Goal: Information Seeking & Learning: Stay updated

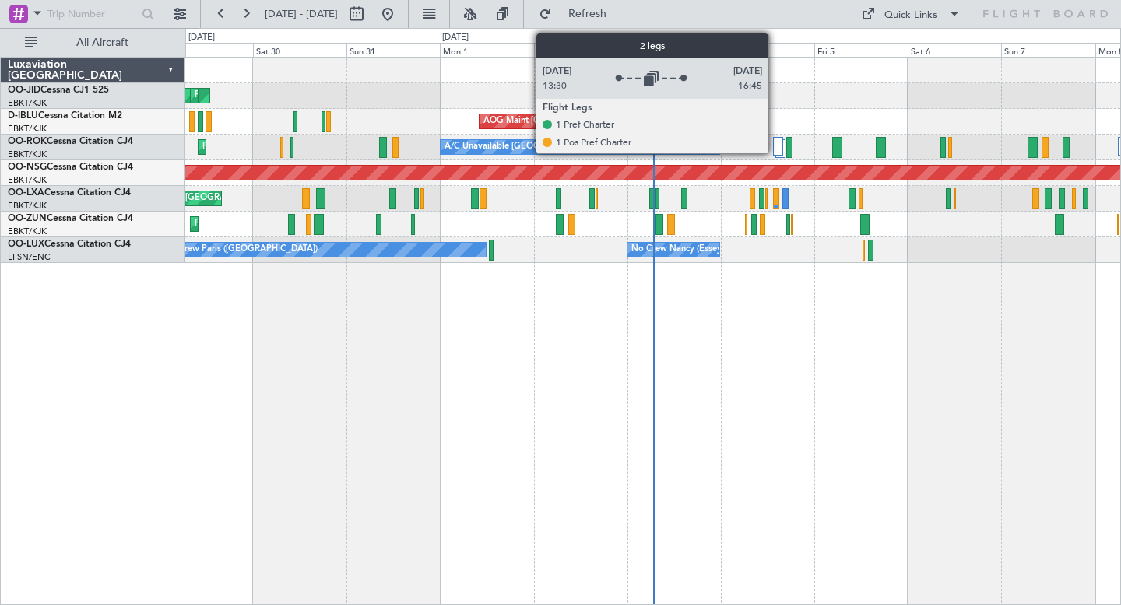
click at [775, 153] on div at bounding box center [778, 146] width 11 height 19
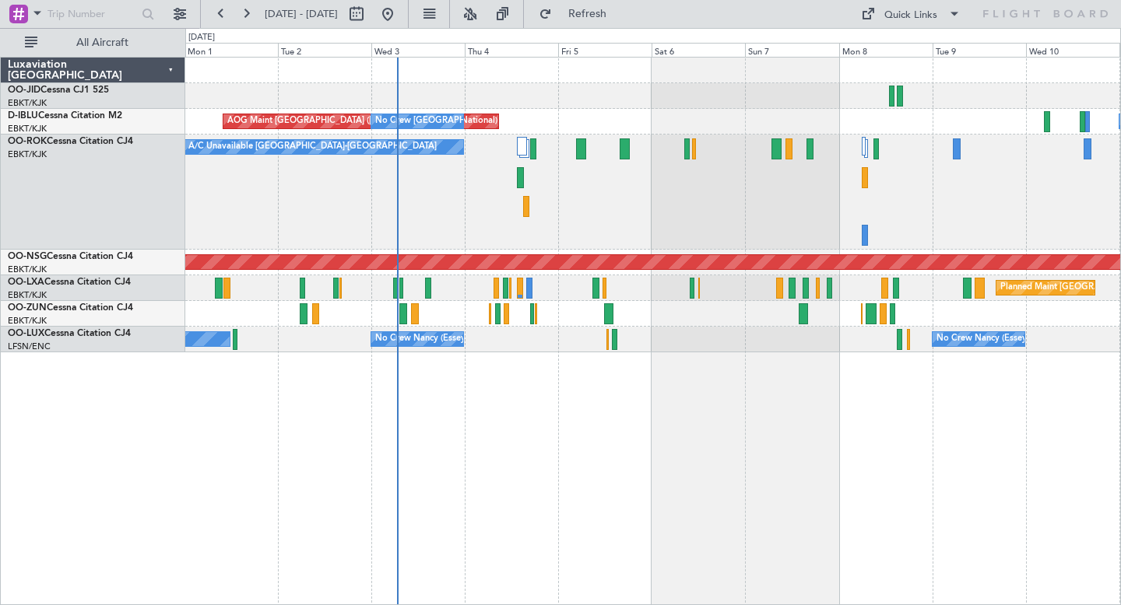
click at [516, 429] on div "AOG Maint Kortrijk-[GEOGRAPHIC_DATA] AOG Maint [GEOGRAPHIC_DATA] ([GEOGRAPHIC_D…" at bounding box center [652, 331] width 935 height 549
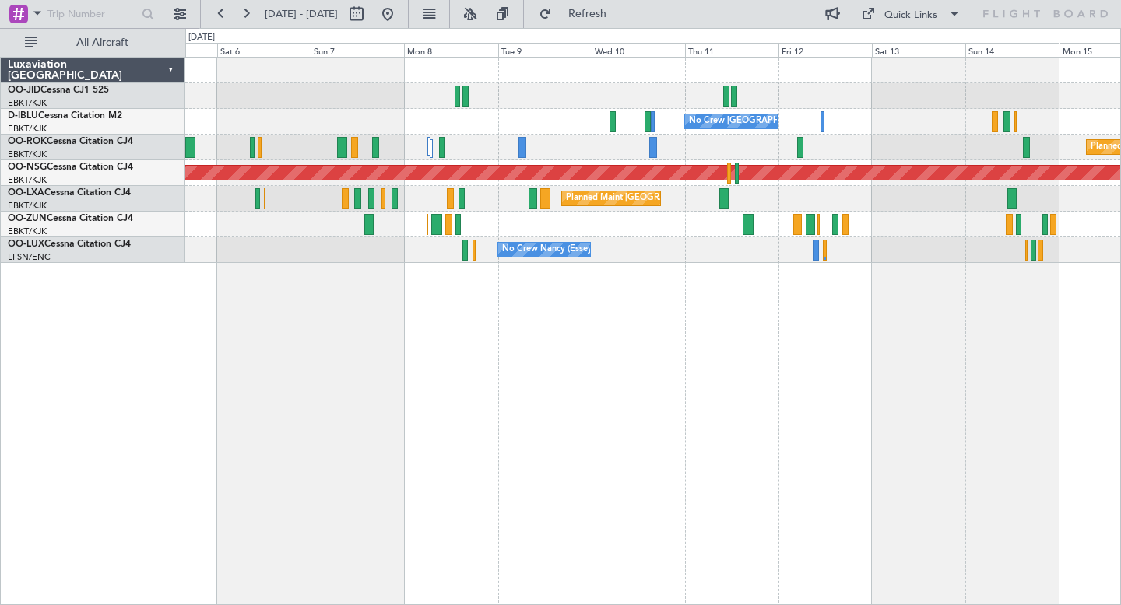
click at [340, 414] on div "No Crew [GEOGRAPHIC_DATA] ([GEOGRAPHIC_DATA] National) AOG Maint [GEOGRAPHIC_DA…" at bounding box center [652, 331] width 935 height 549
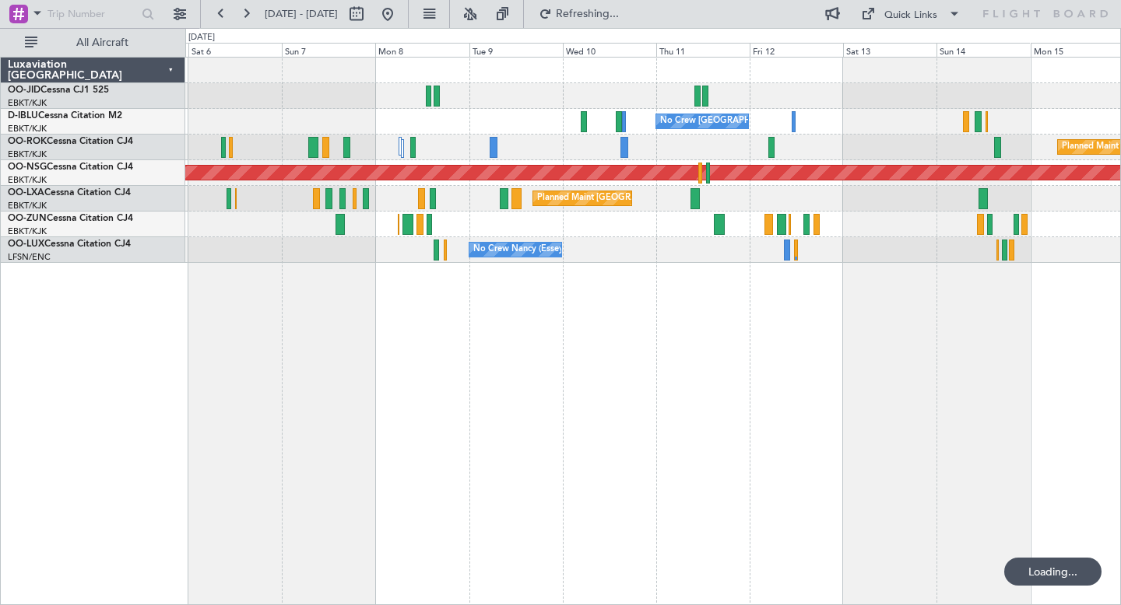
click at [504, 357] on div "No Crew [GEOGRAPHIC_DATA] ([GEOGRAPHIC_DATA] National) AOG Maint [GEOGRAPHIC_DA…" at bounding box center [652, 331] width 935 height 549
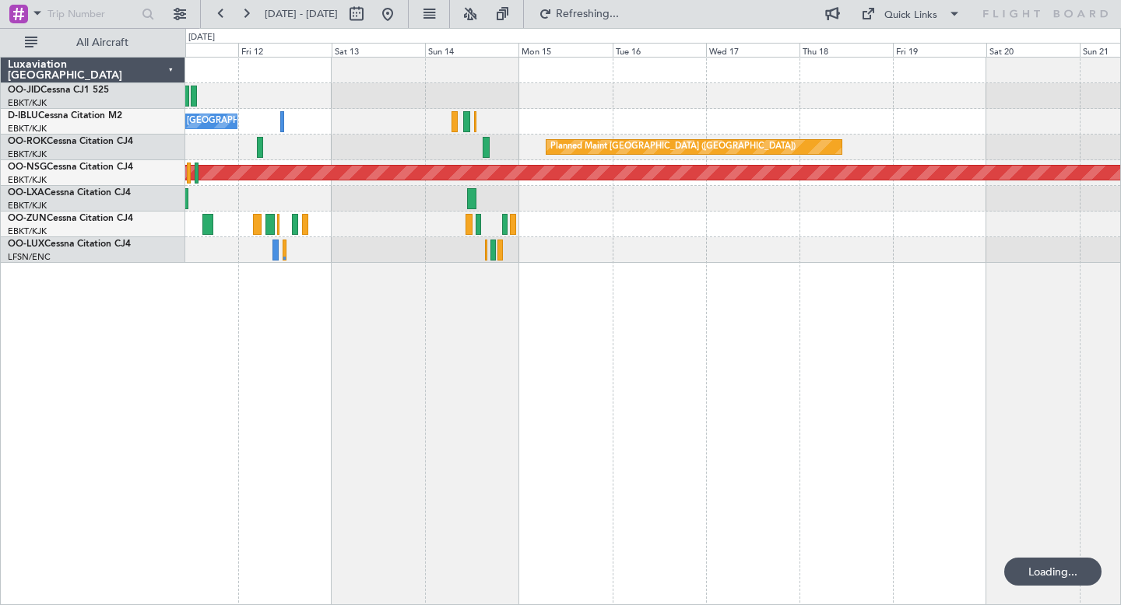
click at [582, 311] on div "No Crew [GEOGRAPHIC_DATA] ([GEOGRAPHIC_DATA] National) Planned Maint [GEOGRAPHI…" at bounding box center [652, 331] width 935 height 549
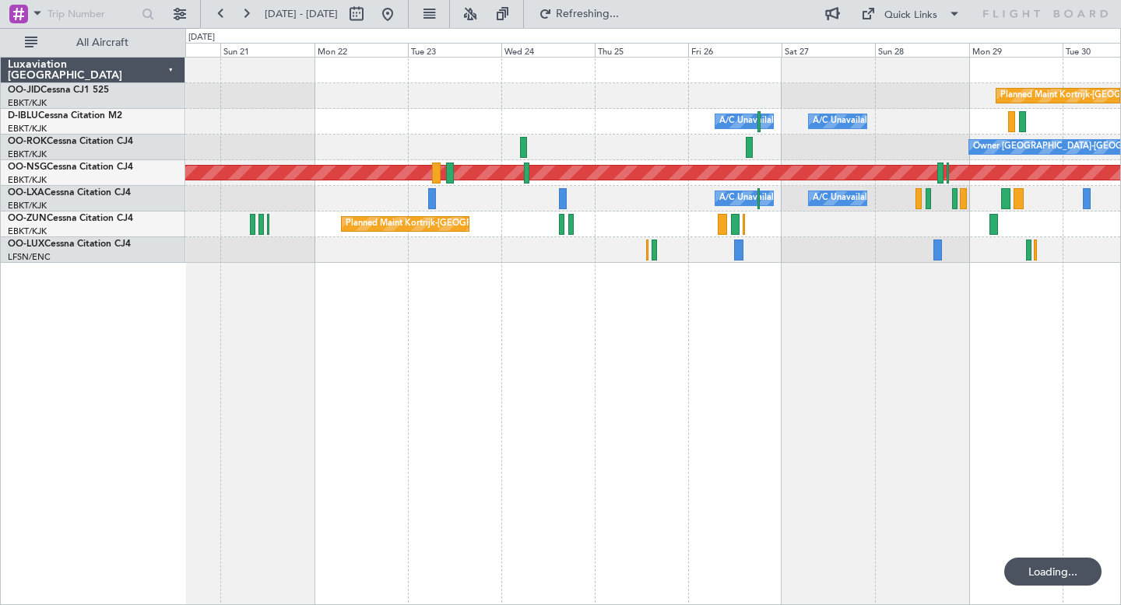
click at [441, 339] on div "Planned Maint Kortrijk-[GEOGRAPHIC_DATA] A/C Unavailable [GEOGRAPHIC_DATA] ([GE…" at bounding box center [652, 331] width 935 height 549
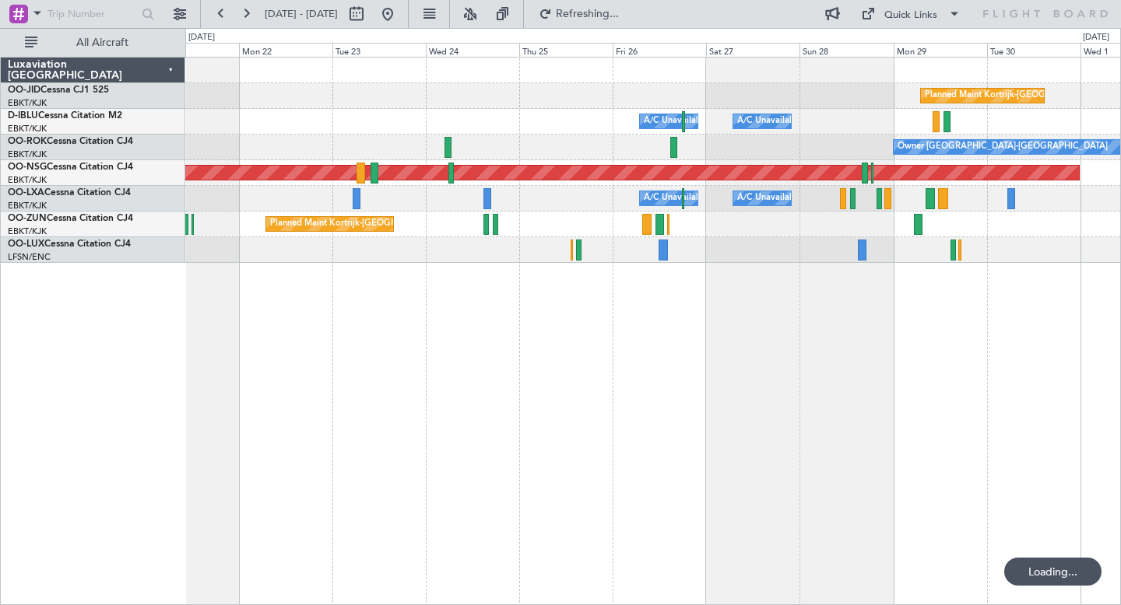
click at [313, 356] on div "Planned Maint Kortrijk-[GEOGRAPHIC_DATA] A/C Unavailable [GEOGRAPHIC_DATA] ([GE…" at bounding box center [652, 331] width 935 height 549
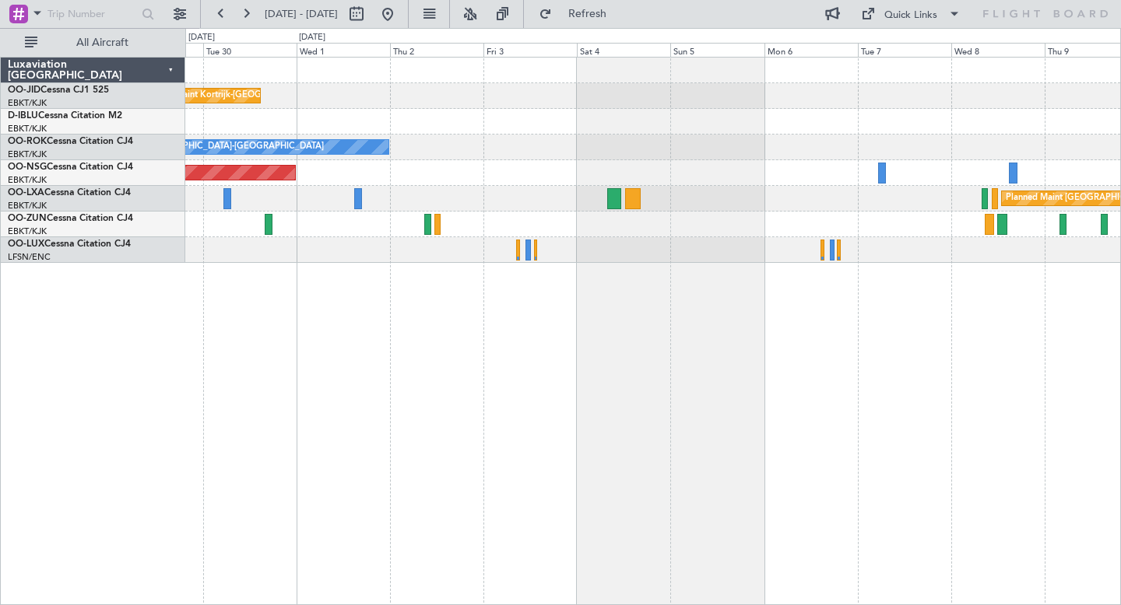
click at [565, 384] on div "Planned Maint Kortrijk-[GEOGRAPHIC_DATA] A/C Unavailable [GEOGRAPHIC_DATA]-[GEO…" at bounding box center [652, 331] width 935 height 549
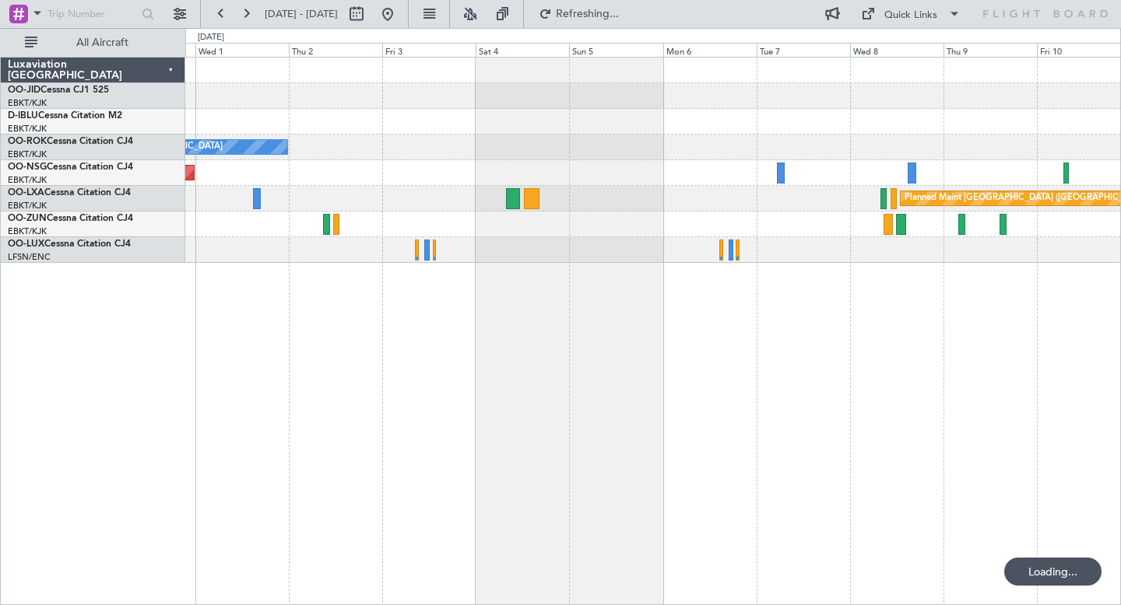
click at [526, 405] on div "Planned Maint Kortrijk-[GEOGRAPHIC_DATA] Owner [GEOGRAPHIC_DATA]-[GEOGRAPHIC_DA…" at bounding box center [652, 331] width 935 height 549
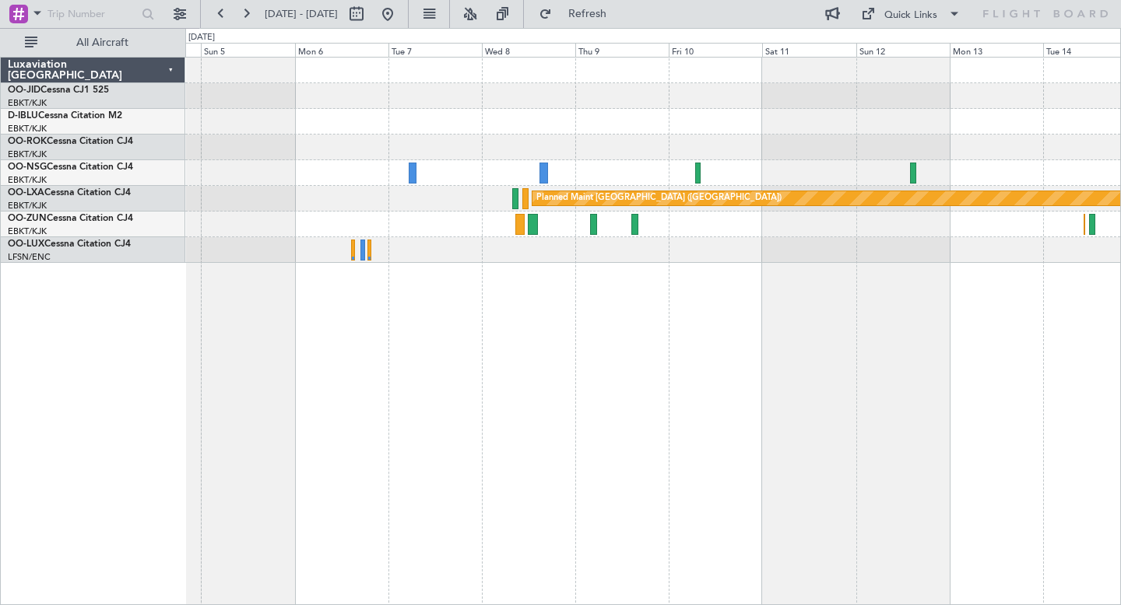
click at [933, 451] on div "Planned Maint [GEOGRAPHIC_DATA] ([GEOGRAPHIC_DATA]) Planned Maint [GEOGRAPHIC_D…" at bounding box center [652, 331] width 935 height 549
